Goal: Task Accomplishment & Management: Use online tool/utility

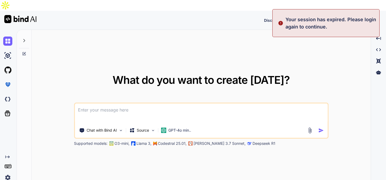
type textarea "x"
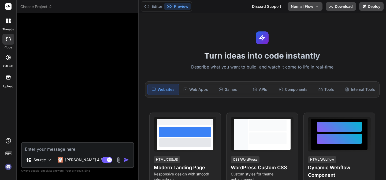
type textarea "x"
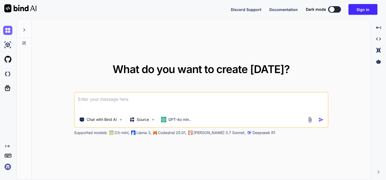
type textarea "x"
click at [367, 9] on button "Sign in" at bounding box center [363, 9] width 29 height 11
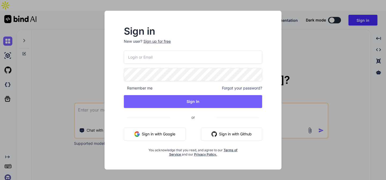
click at [185, 61] on input "email" at bounding box center [193, 56] width 138 height 13
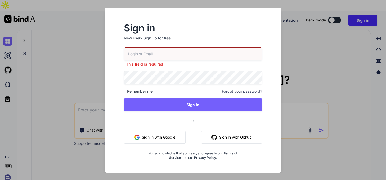
click at [155, 132] on button "Sign in with Google" at bounding box center [155, 137] width 62 height 13
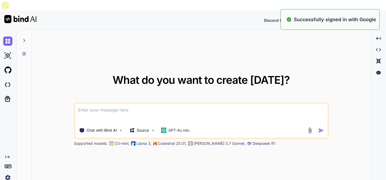
click at [7, 173] on img at bounding box center [7, 177] width 9 height 9
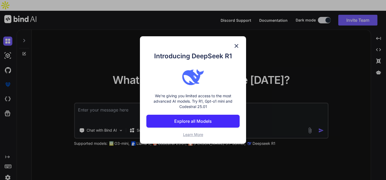
click at [237, 45] on img at bounding box center [237, 46] width 6 height 6
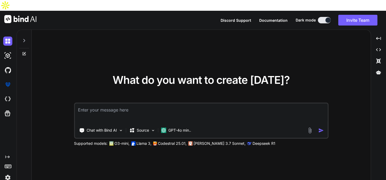
click at [6, 173] on img at bounding box center [7, 177] width 9 height 9
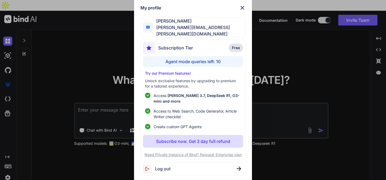
click at [205, 142] on p "Subscribe now. Get 3 day full refund" at bounding box center [193, 141] width 74 height 6
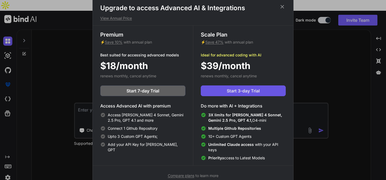
click at [245, 91] on span "Start 3-day Trial" at bounding box center [243, 90] width 33 height 6
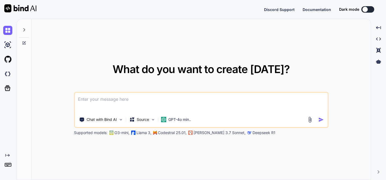
type textarea "x"
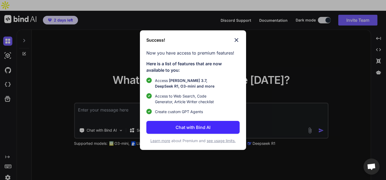
click at [204, 123] on button "Chat with Bind AI" at bounding box center [193, 127] width 93 height 13
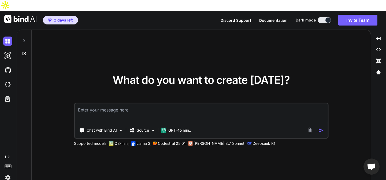
click at [185, 103] on textarea at bounding box center [201, 113] width 253 height 20
click at [6, 173] on img at bounding box center [7, 177] width 9 height 9
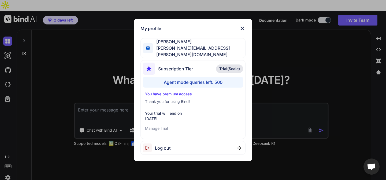
click at [99, 103] on div "My profile [PERSON_NAME] [PERSON_NAME][EMAIL_ADDRESS][PERSON_NAME][DOMAIN_NAME]…" at bounding box center [193, 90] width 386 height 180
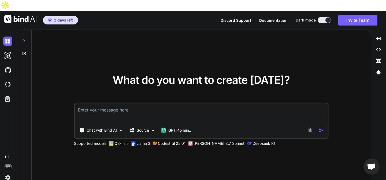
click at [11, 173] on img at bounding box center [7, 177] width 9 height 9
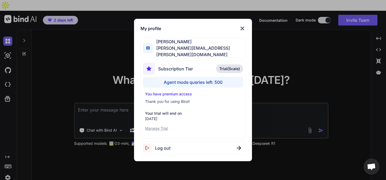
click at [89, 106] on div "My profile [PERSON_NAME] [PERSON_NAME][EMAIL_ADDRESS][PERSON_NAME][DOMAIN_NAME]…" at bounding box center [193, 90] width 386 height 180
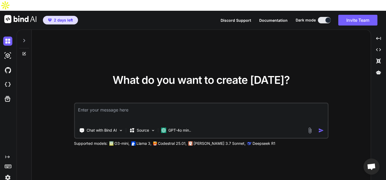
click at [104, 103] on textarea at bounding box center [201, 113] width 253 height 20
paste textarea "import csv import random import openai import json import imaplib import email …"
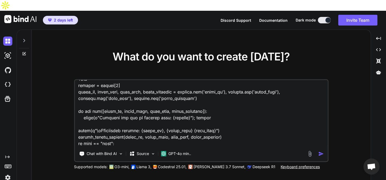
scroll to position [2178, 0]
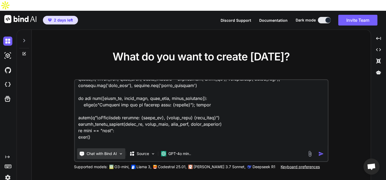
type textarea "import csv import random import openai import json import imaplib import email …"
click at [121, 151] on img at bounding box center [121, 153] width 5 height 5
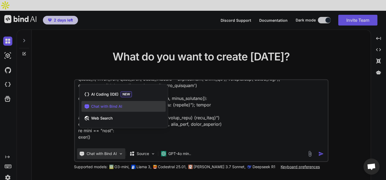
click at [165, 132] on div at bounding box center [193, 90] width 386 height 180
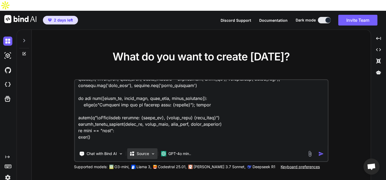
click at [149, 151] on p "Source" at bounding box center [143, 153] width 12 height 5
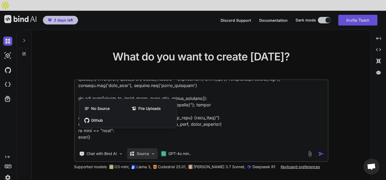
click at [149, 143] on div at bounding box center [193, 90] width 386 height 180
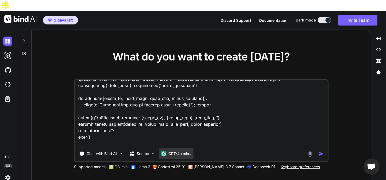
click at [178, 151] on p "GPT-4o min.." at bounding box center [180, 153] width 23 height 5
click at [183, 151] on p "GPT-4o min.." at bounding box center [180, 153] width 23 height 5
click at [195, 127] on textarea at bounding box center [201, 113] width 253 height 67
click at [319, 151] on img "button" at bounding box center [322, 154] width 6 height 6
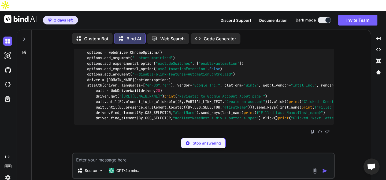
scroll to position [1898, 0]
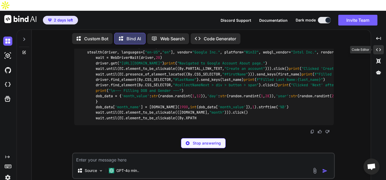
click at [380, 47] on icon "Created with Pixso." at bounding box center [379, 49] width 5 height 5
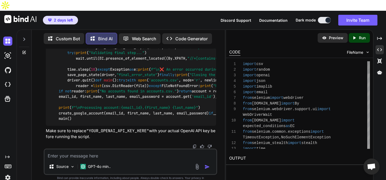
scroll to position [23, 0]
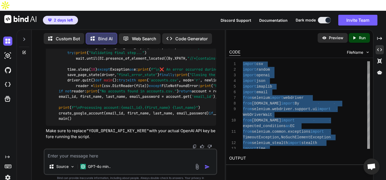
type textarea "import csv import random import openai import json import imaplib import email …"
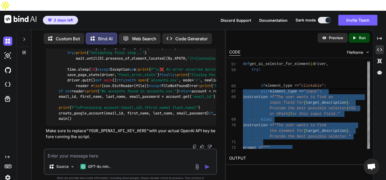
scroll to position [0, 0]
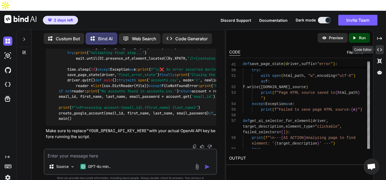
click at [379, 47] on icon "Created with Pixso." at bounding box center [380, 49] width 5 height 5
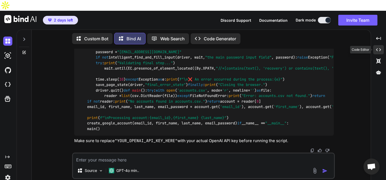
click at [382, 45] on div "Created with Pixso." at bounding box center [379, 49] width 11 height 9
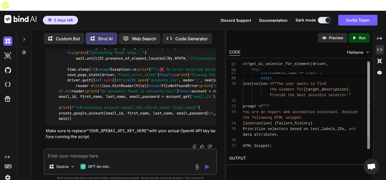
scroll to position [6, 0]
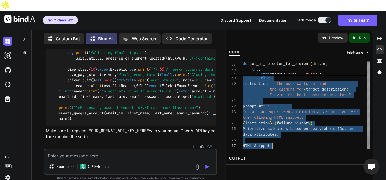
scroll to position [0, 0]
type textarea "import csv import random import openai import json import imaplib import email …"
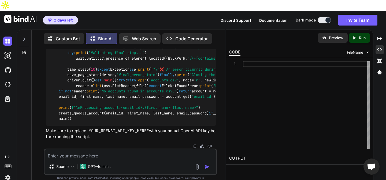
click at [378, 36] on icon "Created with Pixso." at bounding box center [380, 38] width 5 height 5
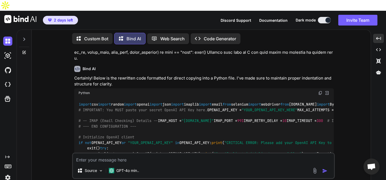
scroll to position [706, 0]
click at [321, 91] on img at bounding box center [321, 93] width 4 height 4
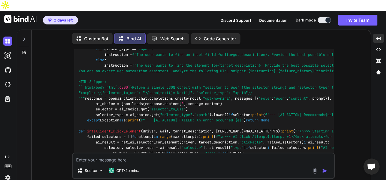
scroll to position [909, 0]
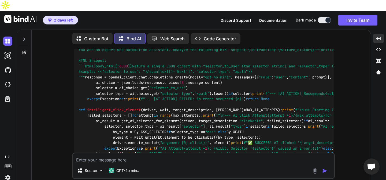
click at [209, 35] on p "Code Generator" at bounding box center [220, 38] width 32 height 6
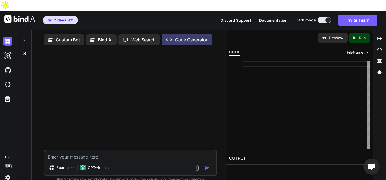
click at [137, 150] on textarea at bounding box center [131, 155] width 172 height 10
paste textarea "import csv import random import openai import json import imaplib import email …"
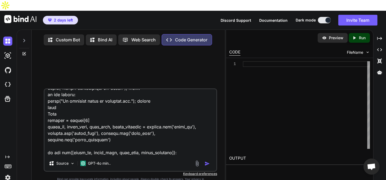
scroll to position [2454, 0]
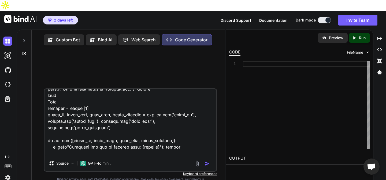
type textarea "import csv import random import openai import json import imaplib import email …"
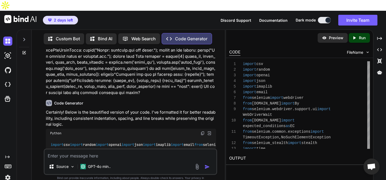
scroll to position [1084, 0]
